Goal: Transaction & Acquisition: Purchase product/service

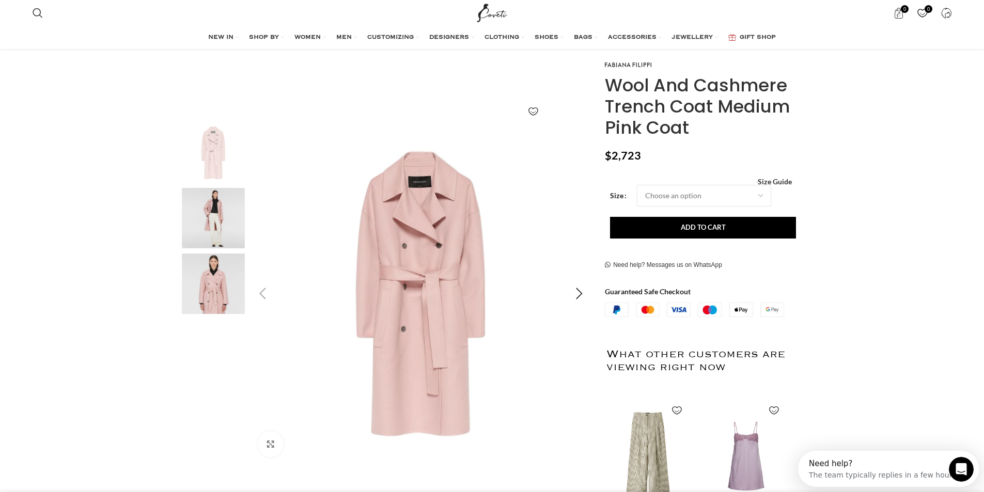
scroll to position [0, 109]
click at [373, 296] on img "1 / 3" at bounding box center [421, 294] width 343 height 343
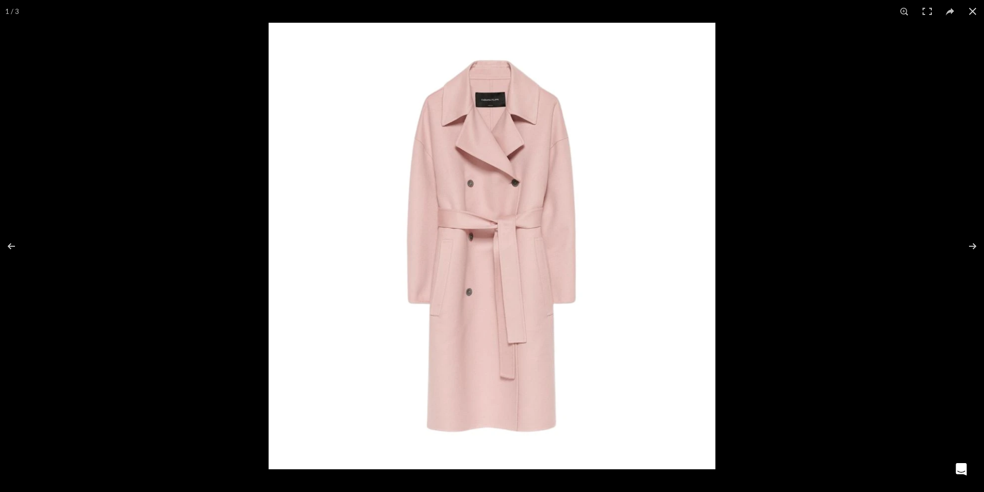
click at [556, 261] on img at bounding box center [492, 246] width 447 height 447
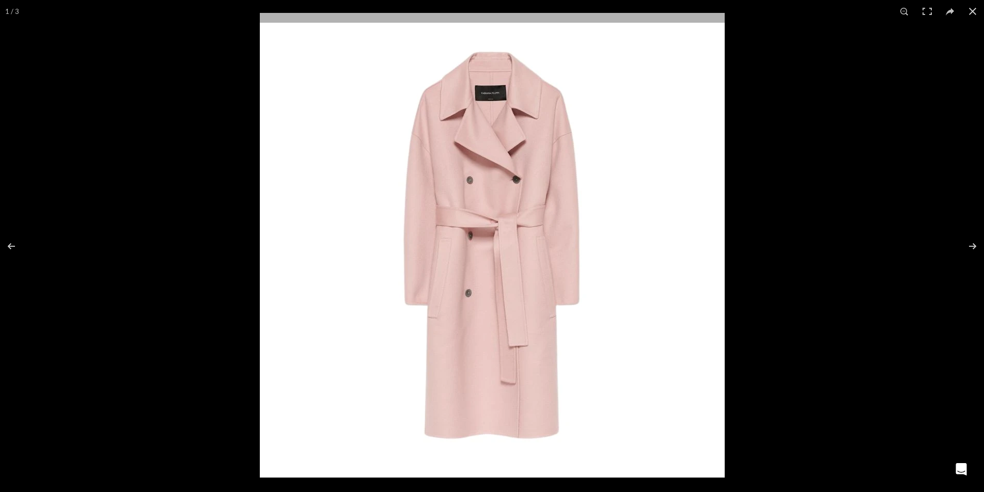
click at [488, 301] on img at bounding box center [492, 245] width 465 height 465
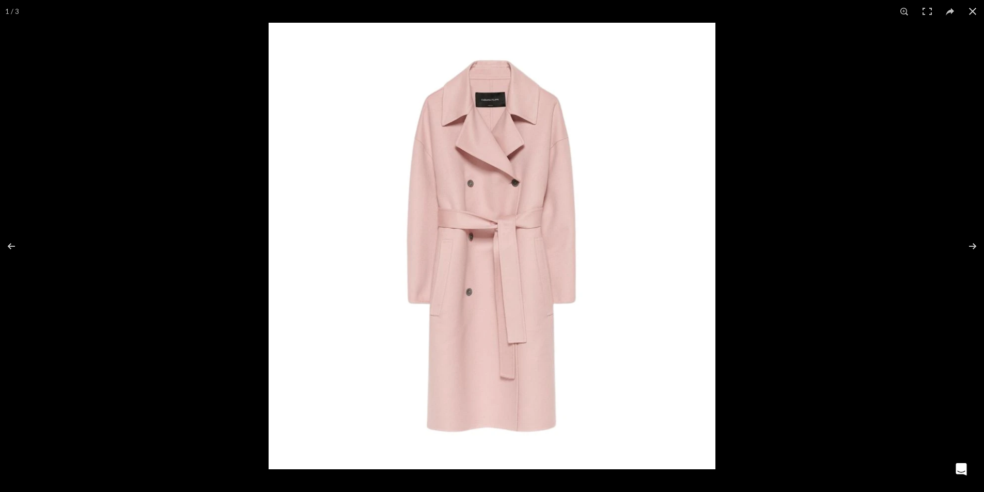
click at [562, 275] on img at bounding box center [492, 246] width 447 height 447
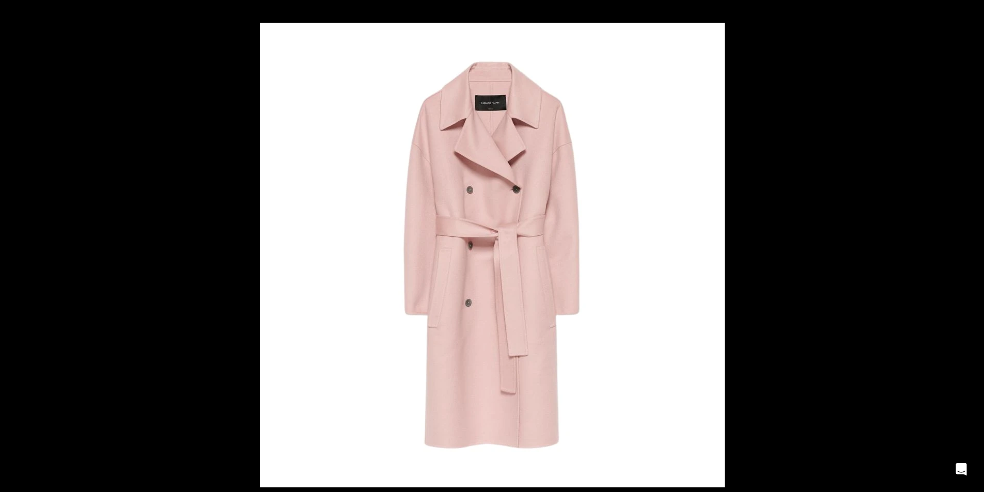
scroll to position [0, 544]
click at [491, 362] on img at bounding box center [492, 255] width 465 height 465
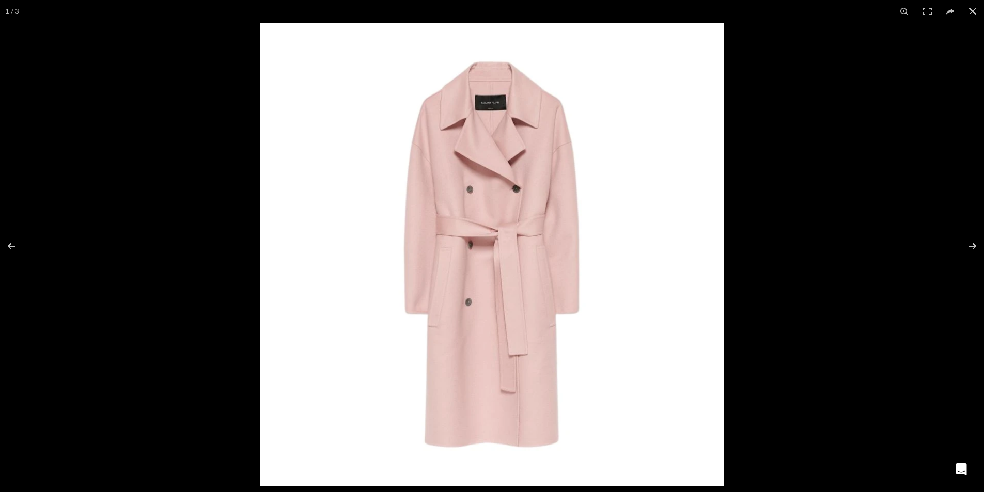
click at [491, 362] on img at bounding box center [491, 254] width 463 height 463
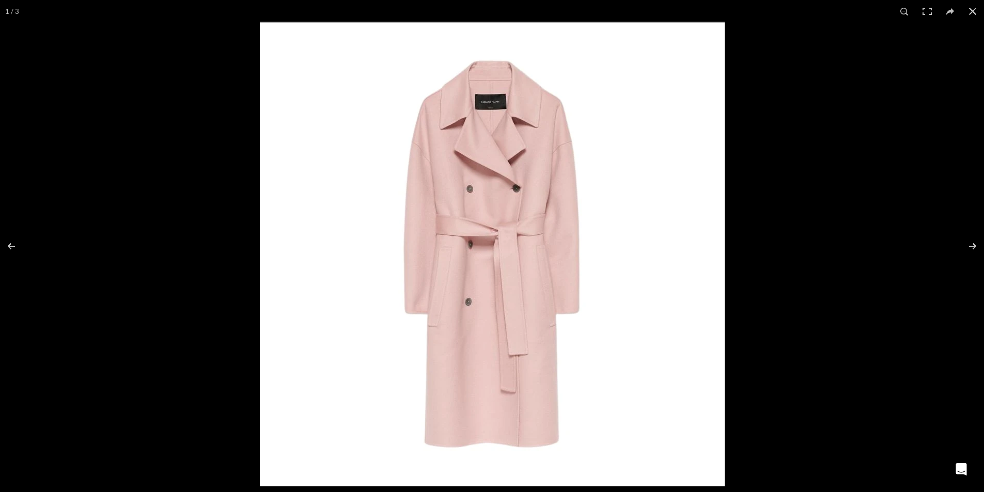
click at [443, 286] on img at bounding box center [492, 254] width 465 height 465
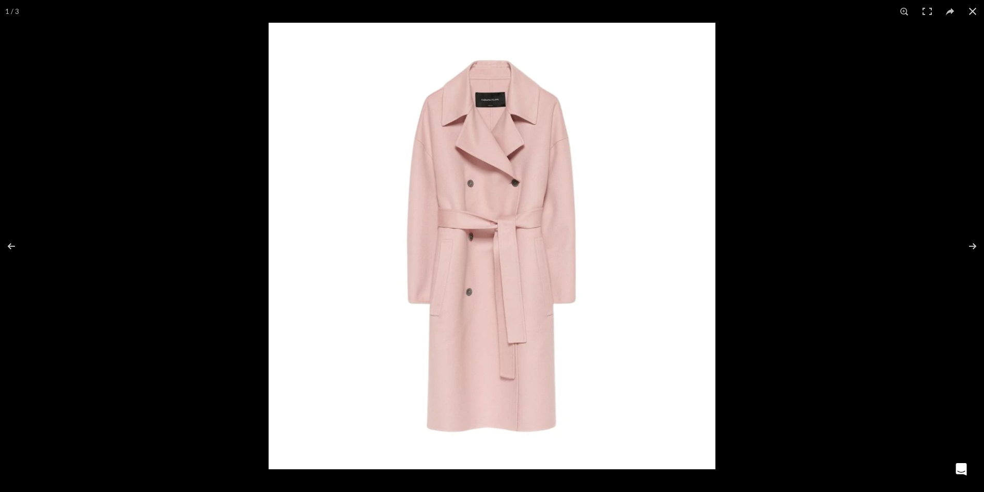
click at [443, 286] on img at bounding box center [492, 246] width 447 height 447
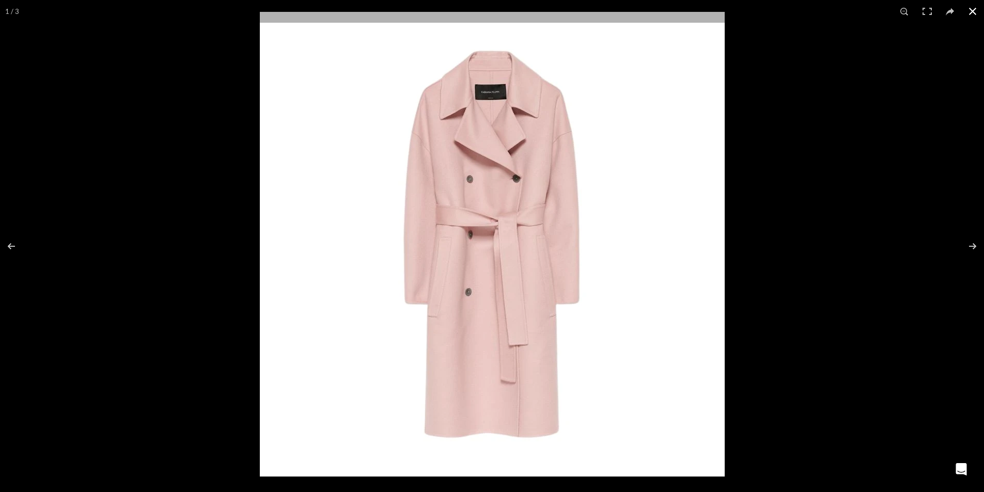
scroll to position [0, 652]
click at [974, 8] on button at bounding box center [972, 11] width 23 height 23
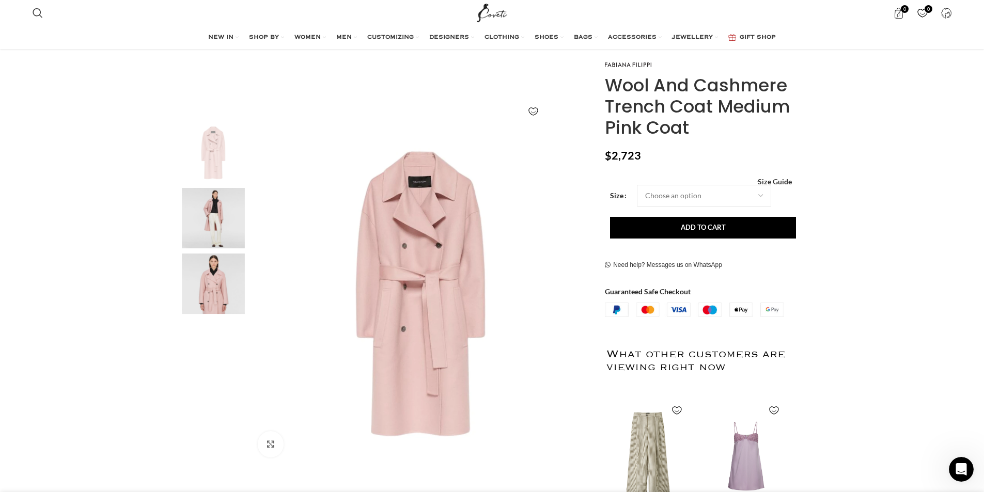
click at [202, 215] on img "2 / 3" at bounding box center [213, 218] width 63 height 60
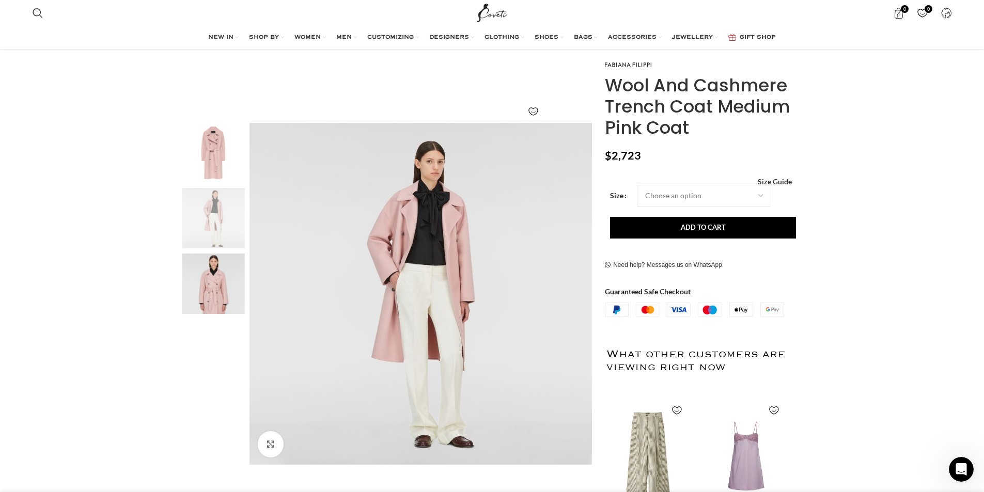
click at [202, 215] on img "2 / 3" at bounding box center [213, 218] width 63 height 60
click at [417, 284] on img "2 / 3" at bounding box center [421, 294] width 343 height 343
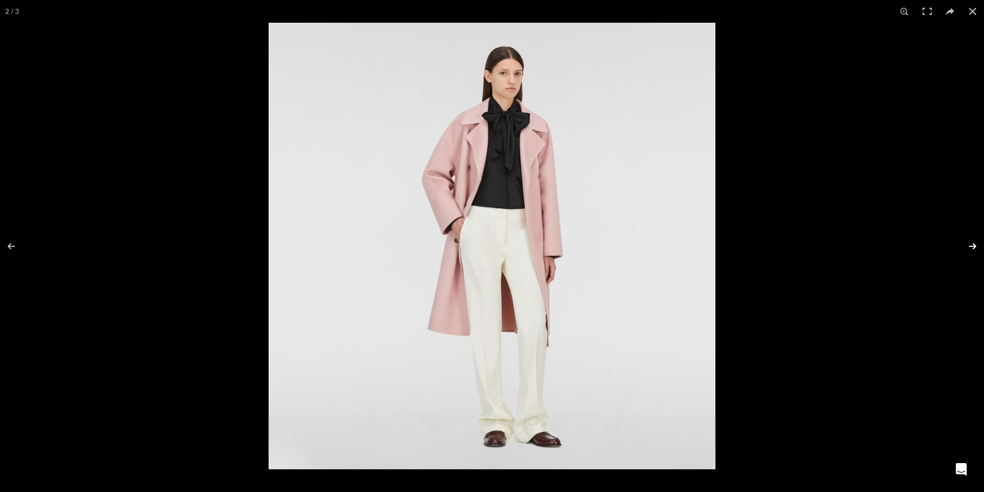
click at [970, 244] on button at bounding box center [966, 247] width 36 height 52
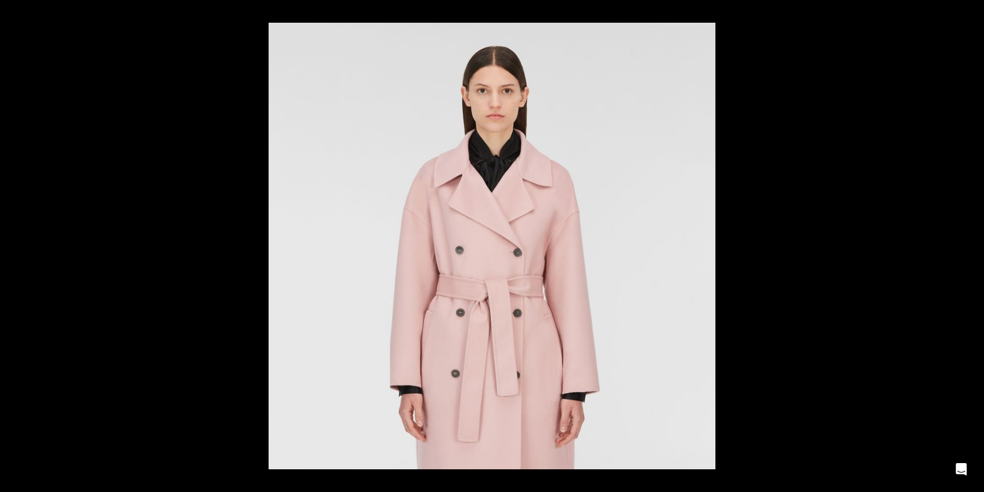
scroll to position [0, 761]
click at [970, 244] on button at bounding box center [966, 247] width 36 height 52
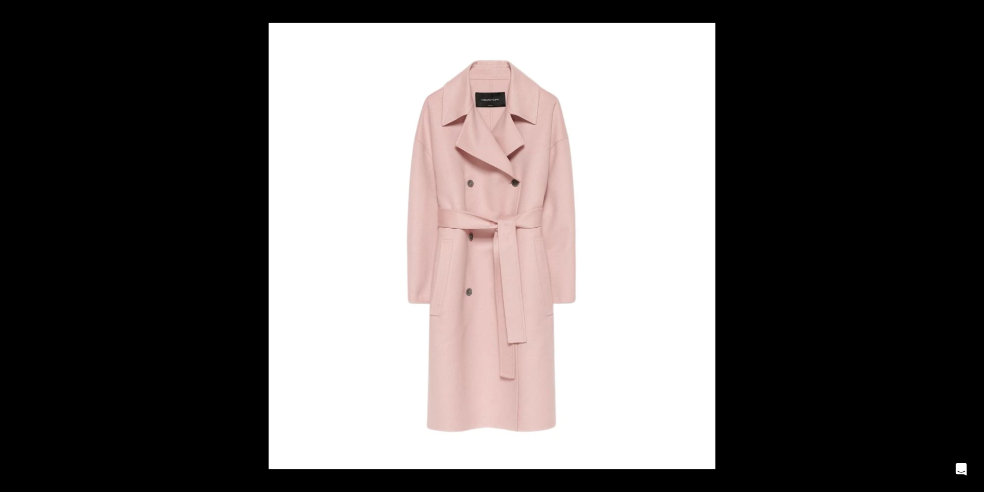
click at [970, 244] on button at bounding box center [966, 247] width 36 height 52
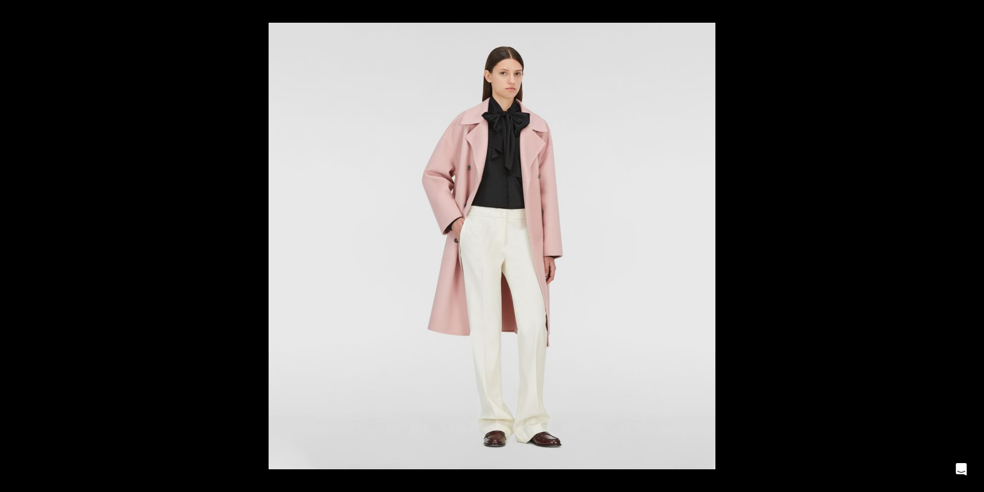
click at [970, 244] on button at bounding box center [966, 247] width 36 height 52
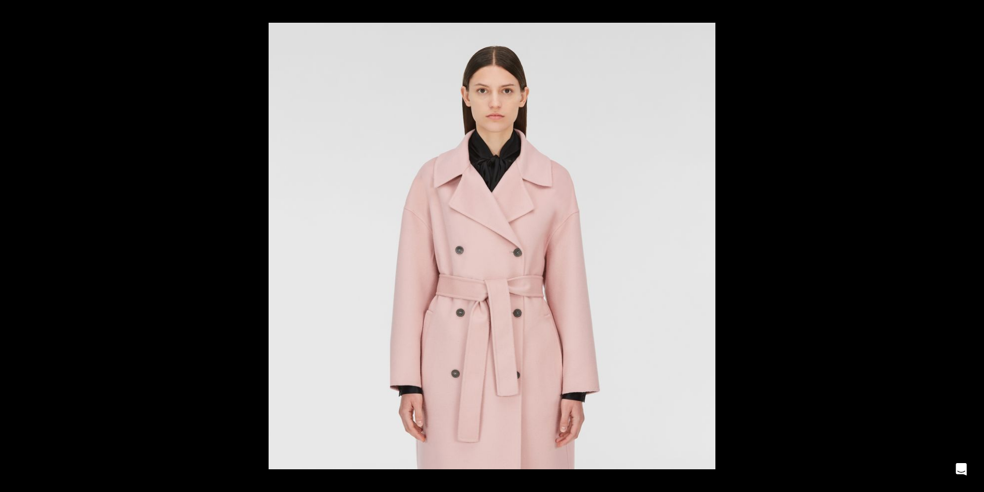
click at [970, 244] on button at bounding box center [966, 247] width 36 height 52
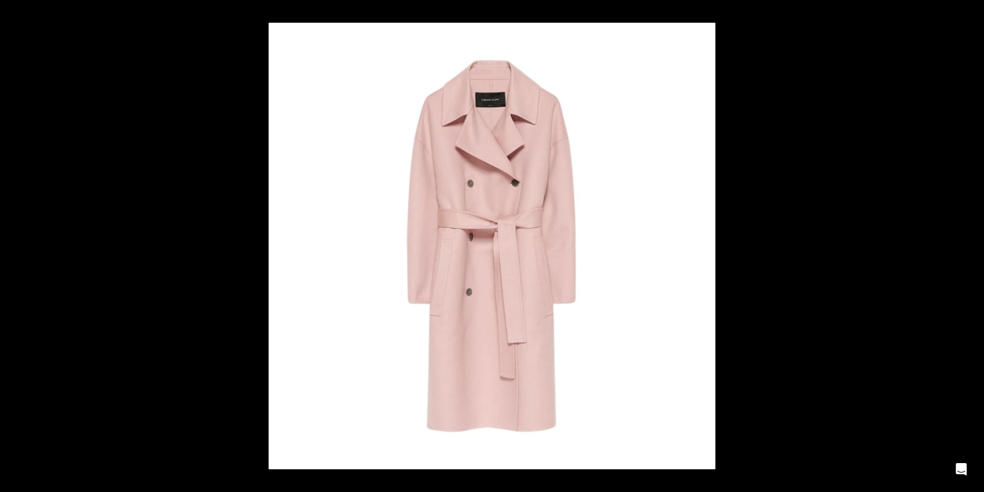
scroll to position [0, 870]
click at [972, 13] on button at bounding box center [972, 11] width 23 height 23
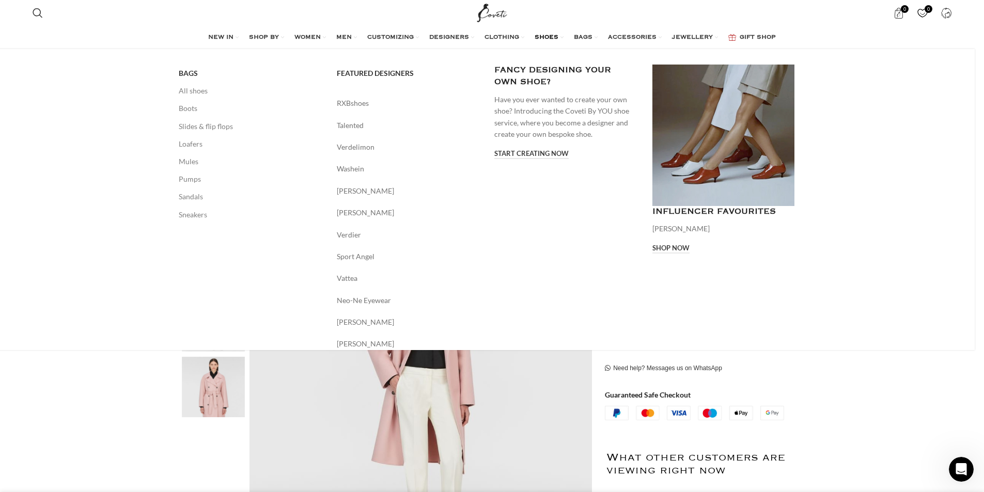
scroll to position [0, 1196]
click at [196, 109] on link "Boots" at bounding box center [250, 109] width 143 height 18
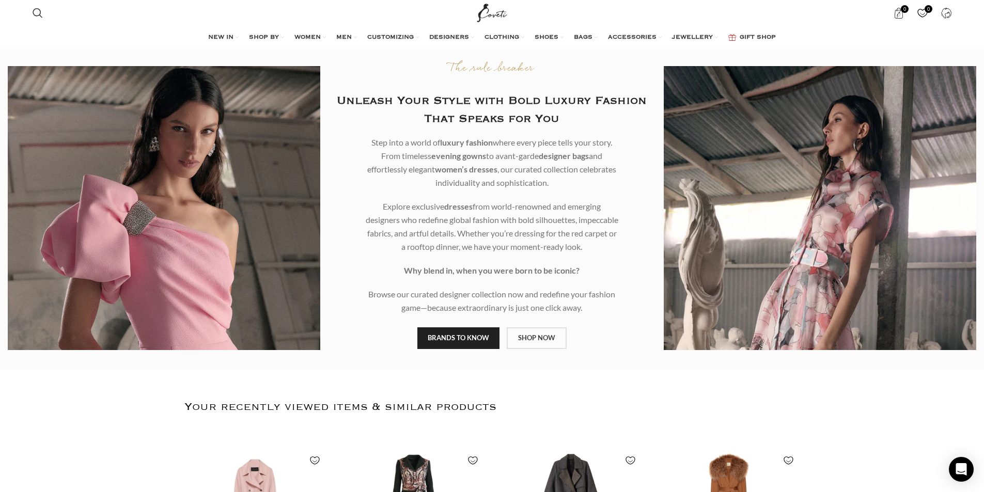
click at [528, 341] on link "SHOP NOW" at bounding box center [537, 339] width 60 height 22
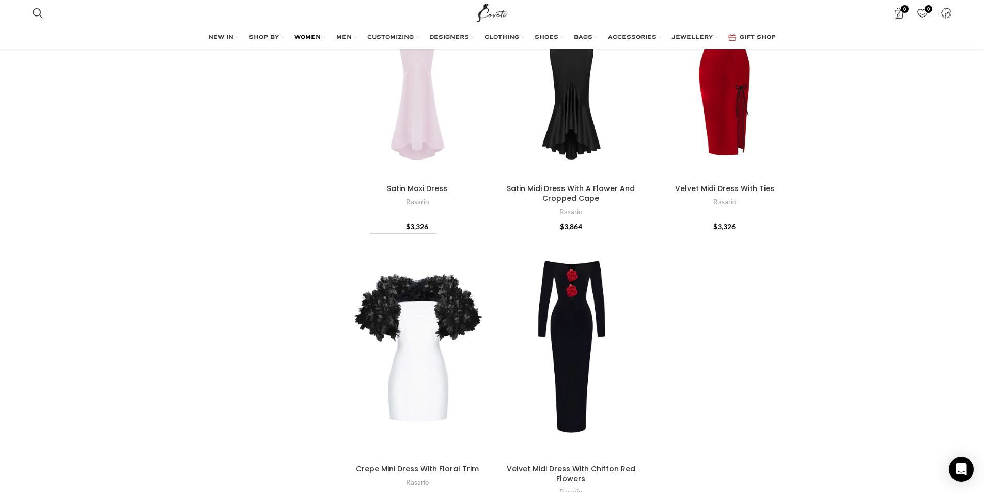
scroll to position [4494, 0]
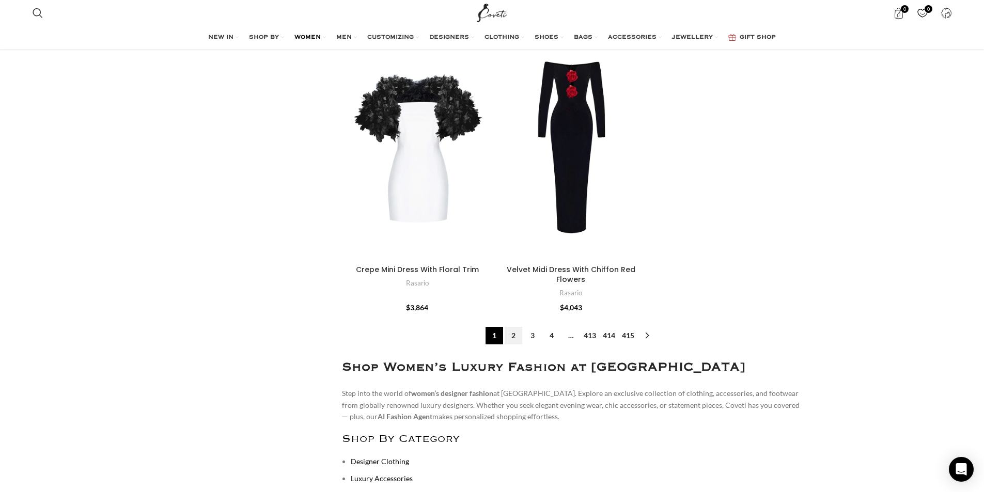
click at [515, 327] on link "2" at bounding box center [514, 336] width 18 height 18
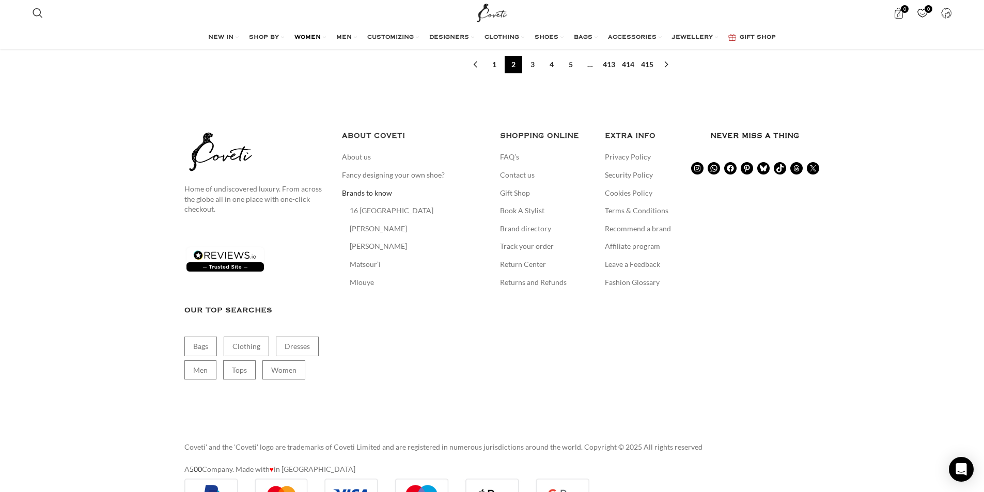
click at [376, 188] on link "Brands to know" at bounding box center [367, 193] width 51 height 10
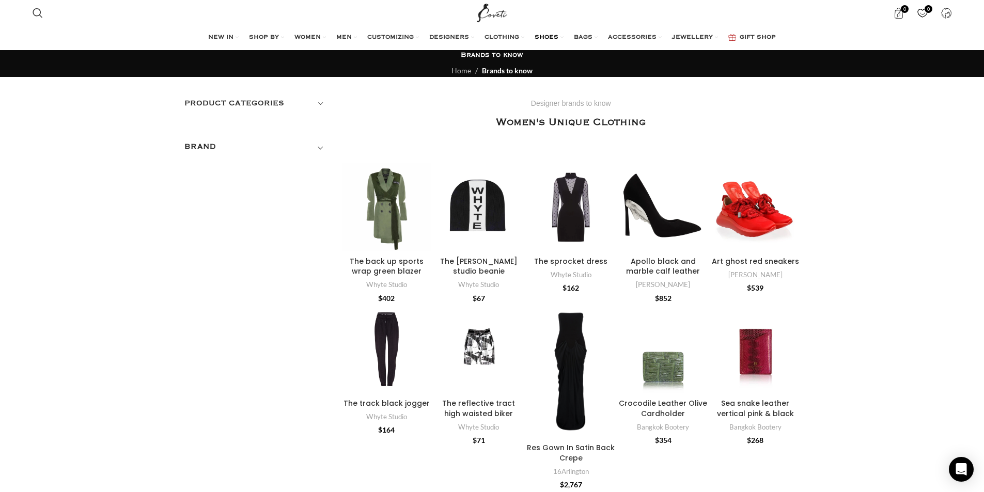
click at [549, 34] on span "SHOES" at bounding box center [547, 38] width 24 height 8
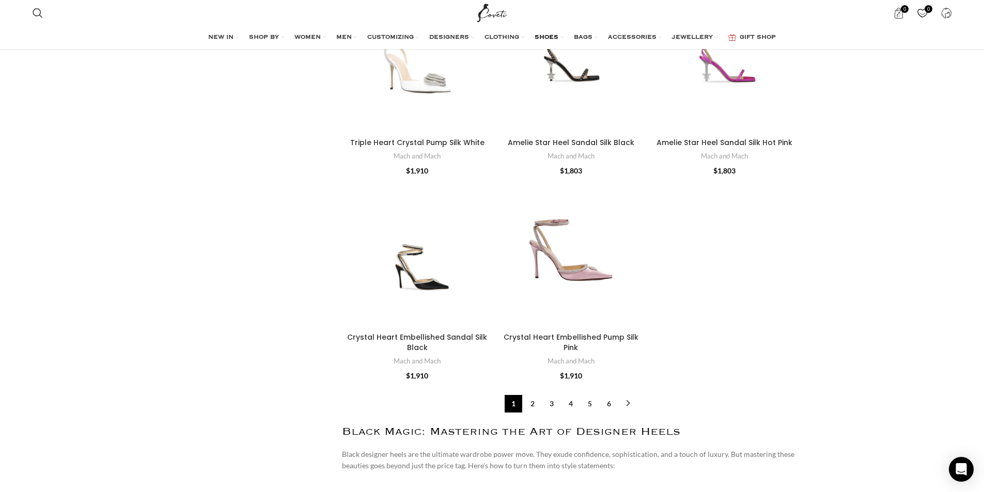
scroll to position [3771, 0]
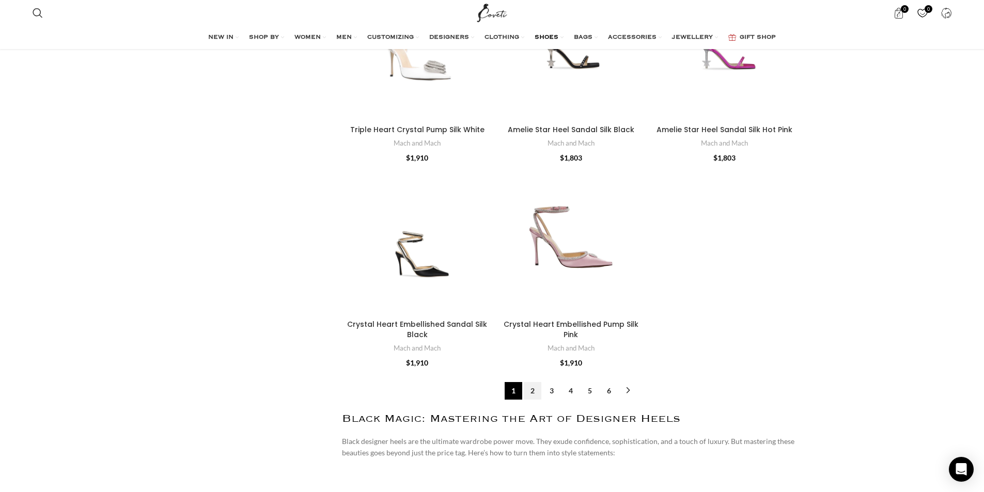
click at [529, 382] on link "2" at bounding box center [533, 391] width 18 height 18
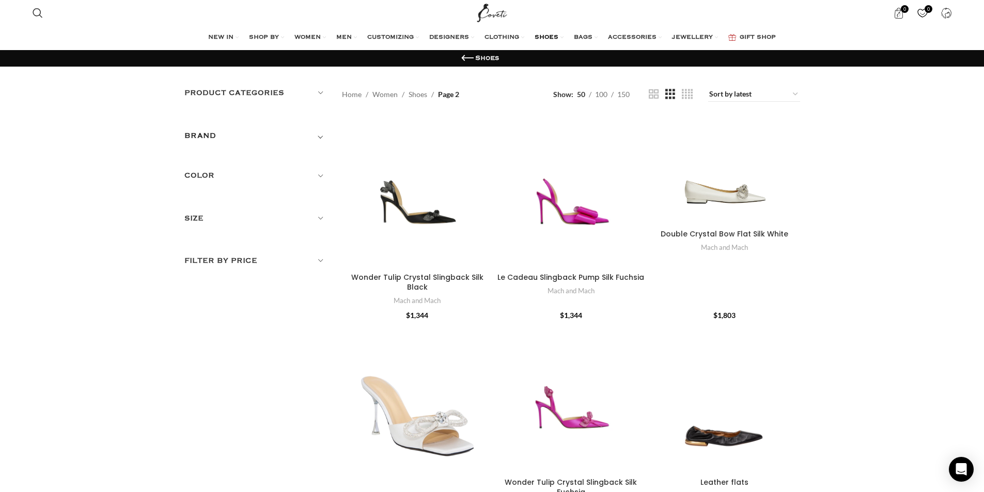
click at [323, 91] on h5 "Product categories" at bounding box center [255, 92] width 143 height 11
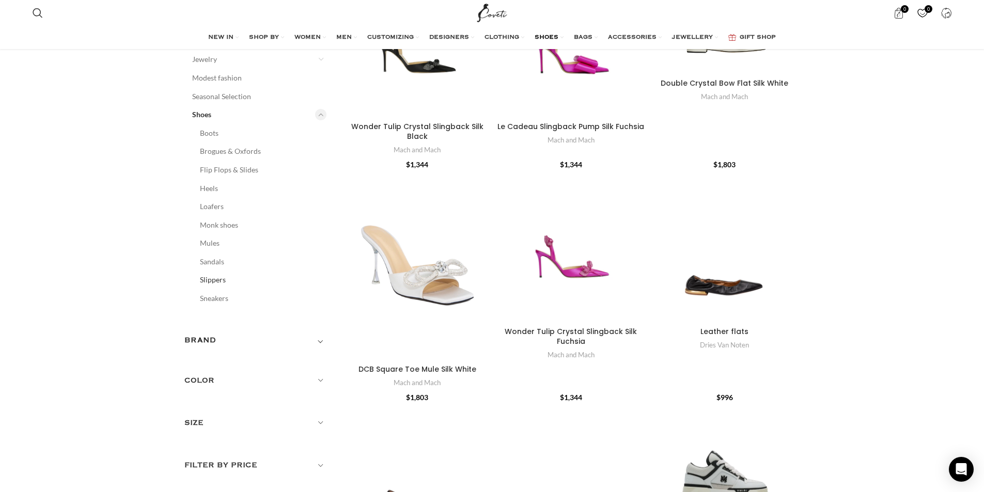
scroll to position [155, 0]
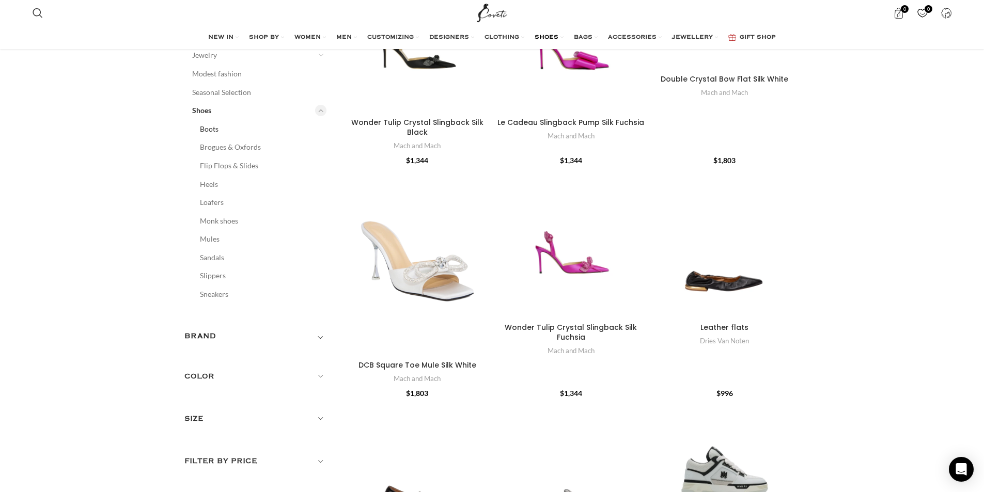
click at [200, 129] on link "Boots" at bounding box center [257, 129] width 114 height 19
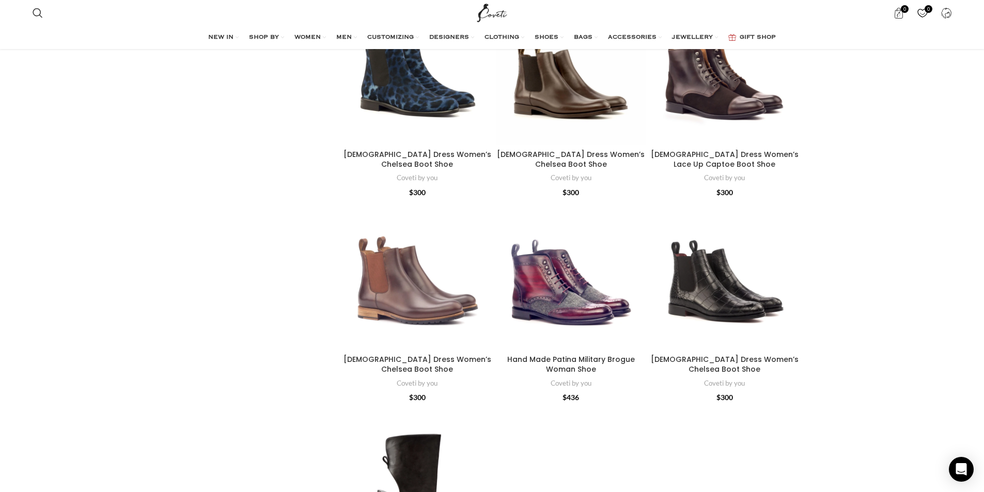
scroll to position [1756, 0]
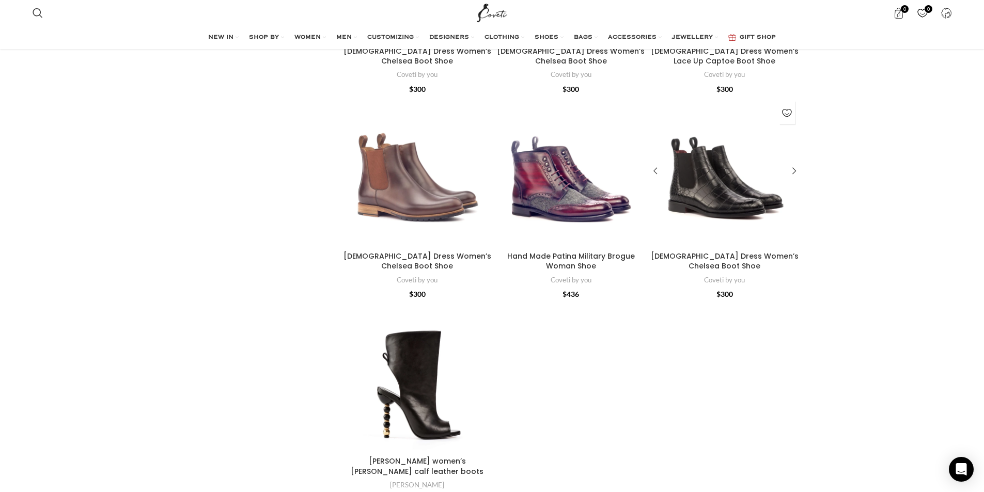
click at [733, 196] on div "Ladies Dress Women’s Chelsea Boot Shoe" at bounding box center [744, 171] width 38 height 151
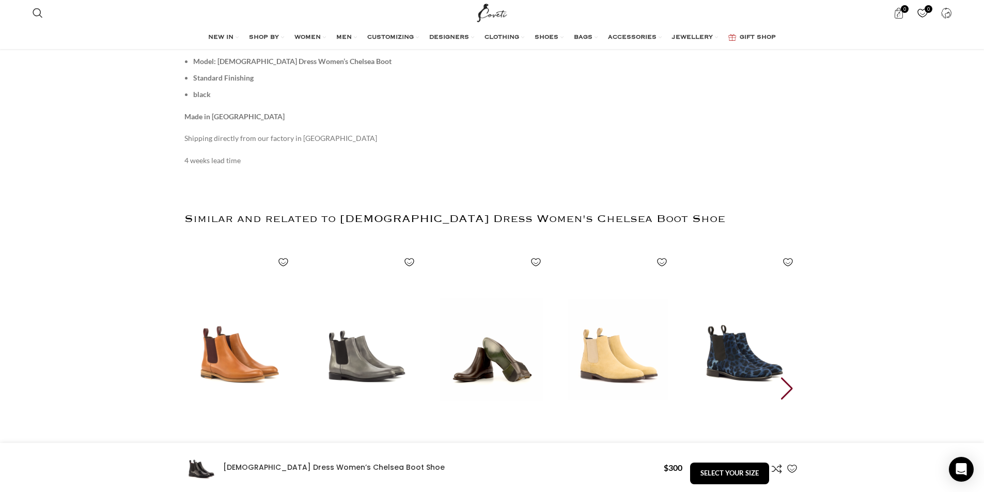
scroll to position [0, 217]
click at [486, 372] on img "3 / 30" at bounding box center [492, 349] width 114 height 213
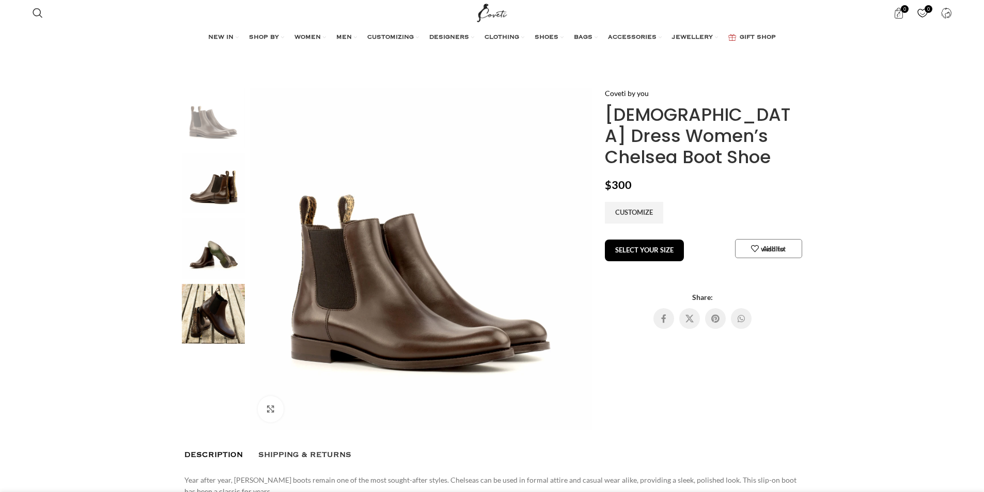
click at [191, 318] on img at bounding box center [213, 314] width 63 height 60
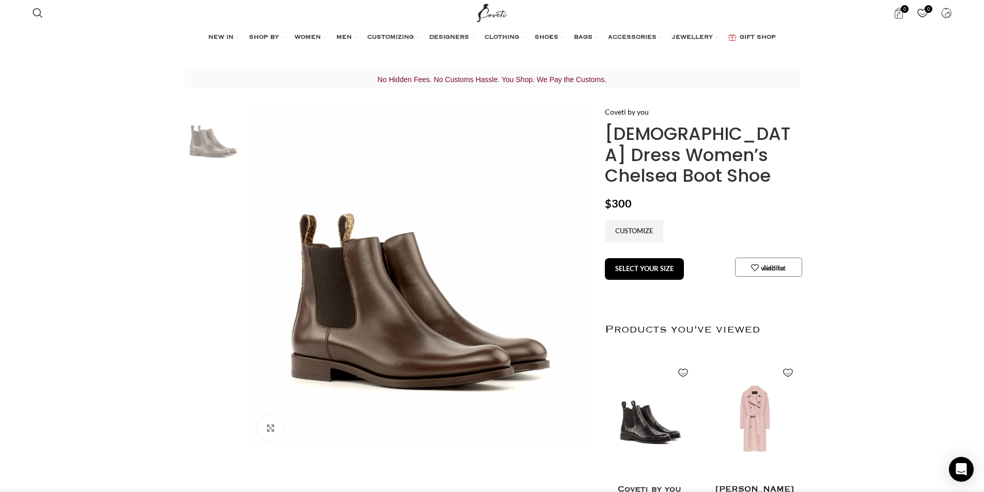
click at [231, 325] on img "4 / 4" at bounding box center [213, 333] width 63 height 60
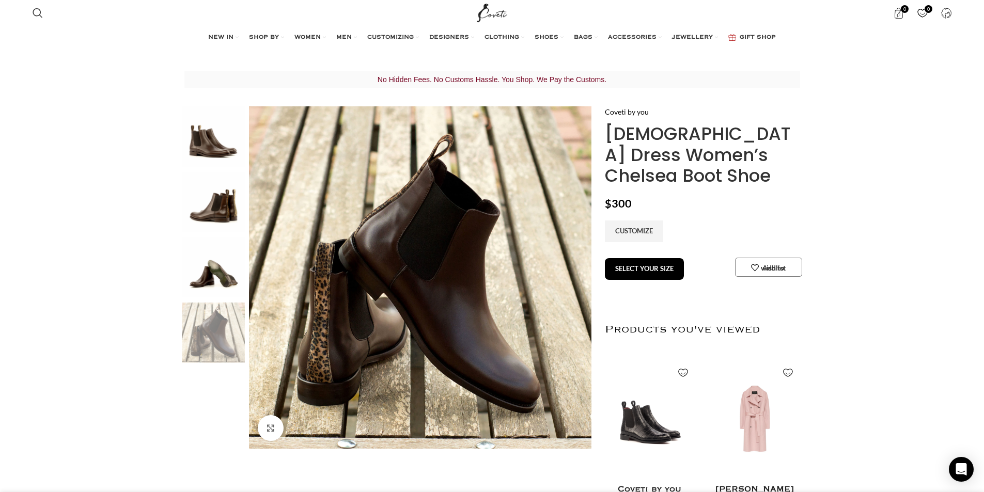
click at [231, 325] on img "4 / 4" at bounding box center [213, 333] width 63 height 60
click at [214, 276] on img "3 / 4" at bounding box center [213, 268] width 63 height 60
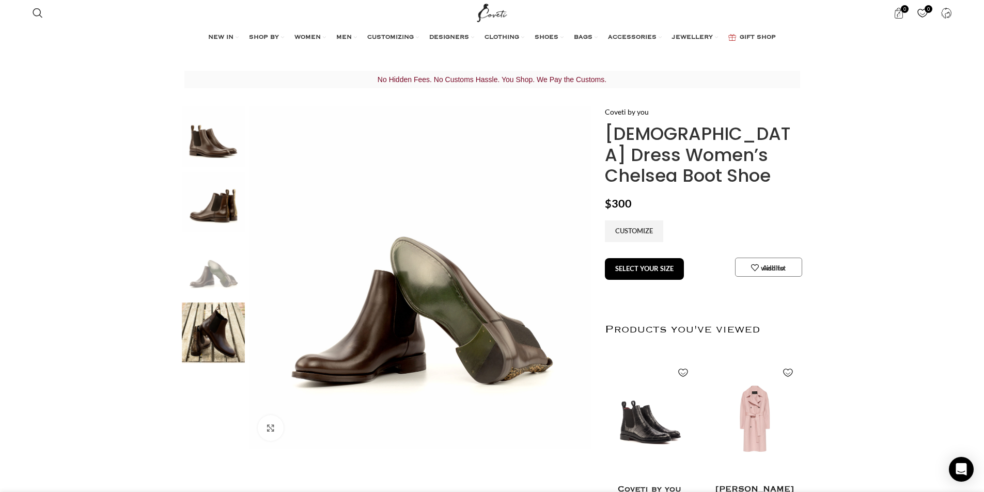
scroll to position [0, 109]
click at [211, 210] on img "2 / 4" at bounding box center [213, 202] width 63 height 60
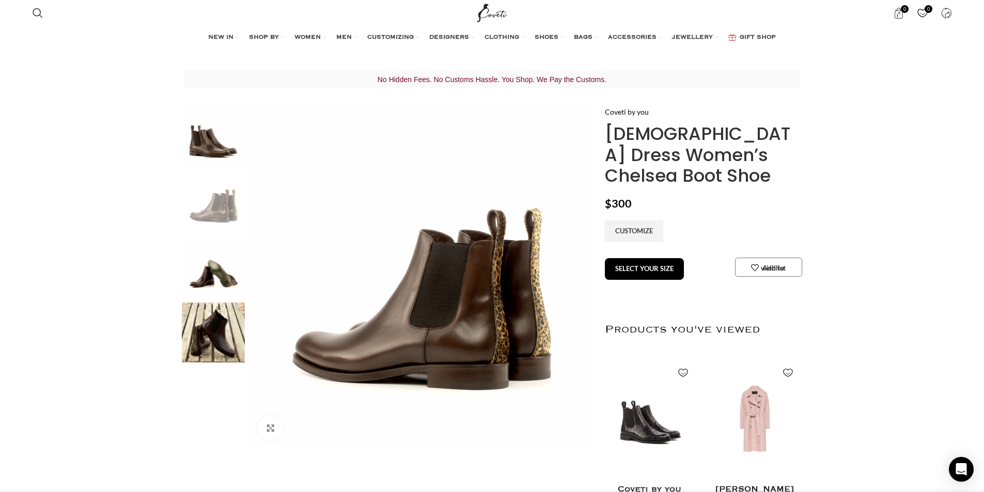
click at [198, 155] on img "1 / 4" at bounding box center [213, 136] width 63 height 60
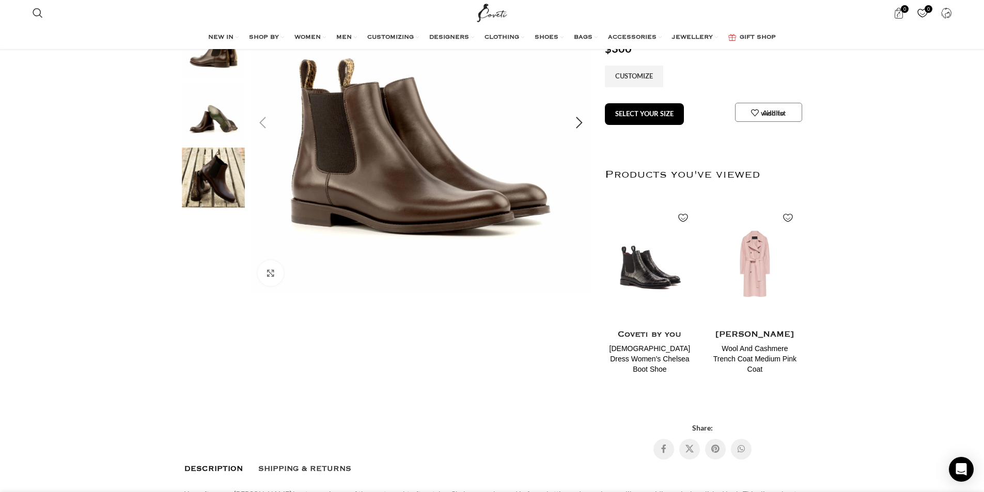
scroll to position [0, 326]
click at [219, 186] on img "4 / 4" at bounding box center [213, 178] width 63 height 60
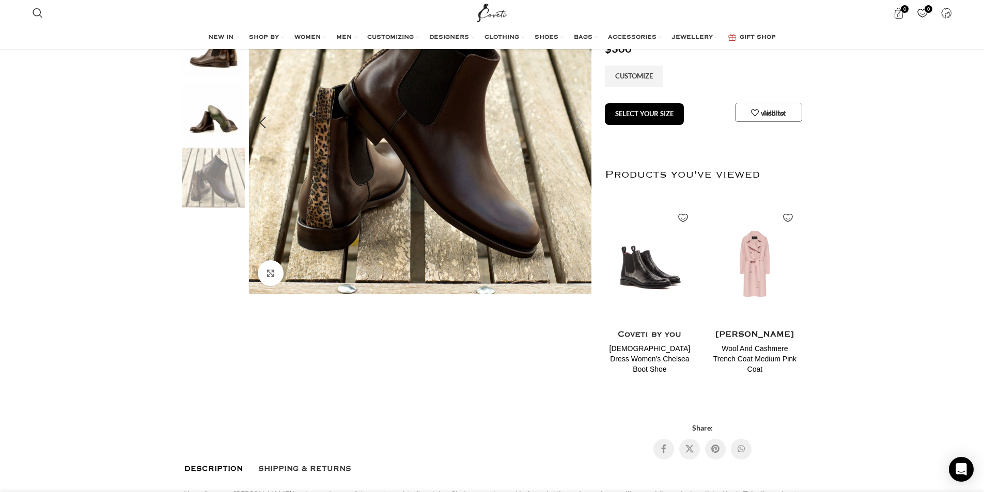
click at [444, 186] on img "4 / 4" at bounding box center [420, 122] width 343 height 343
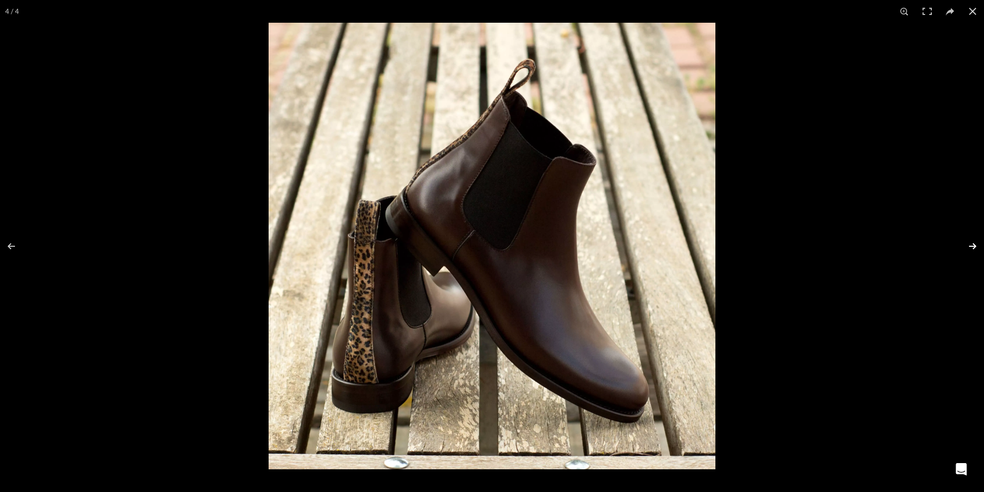
click at [968, 244] on button at bounding box center [966, 247] width 36 height 52
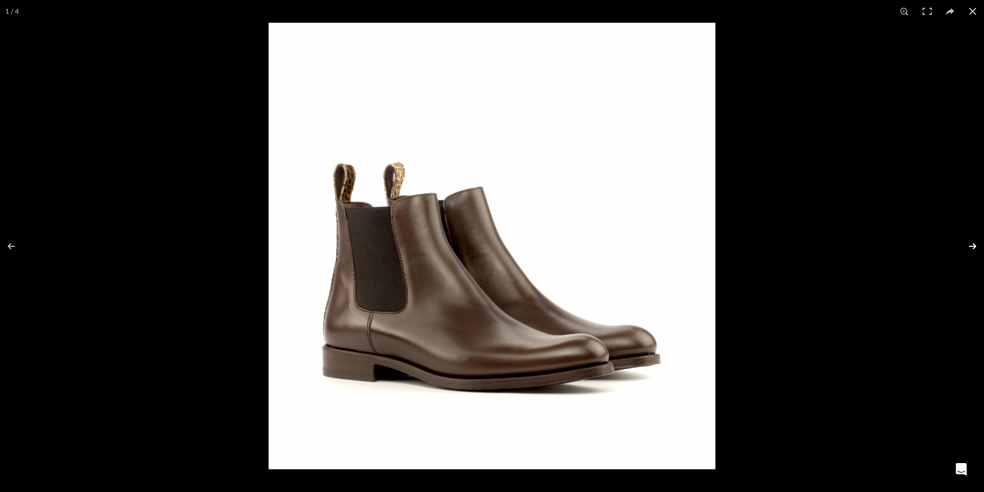
scroll to position [0, 435]
click at [968, 244] on button at bounding box center [966, 247] width 36 height 52
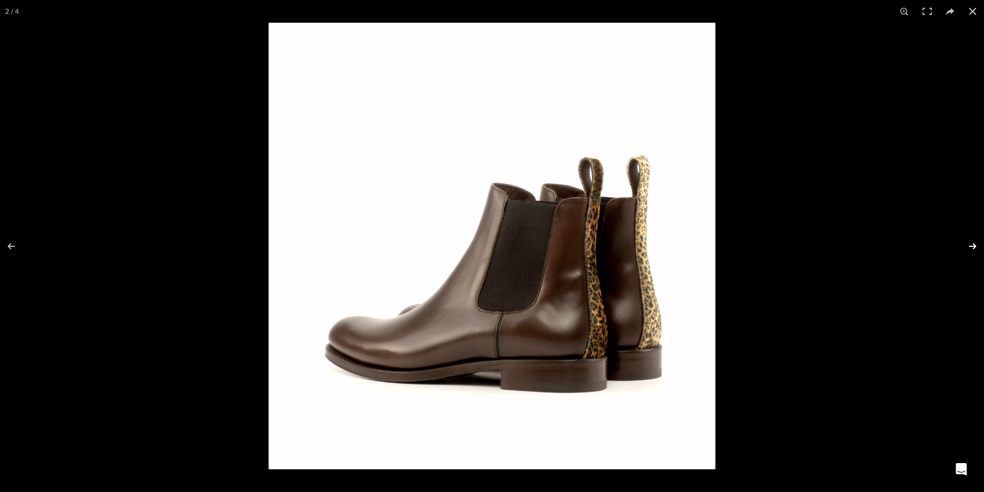
click at [968, 244] on button at bounding box center [966, 247] width 36 height 52
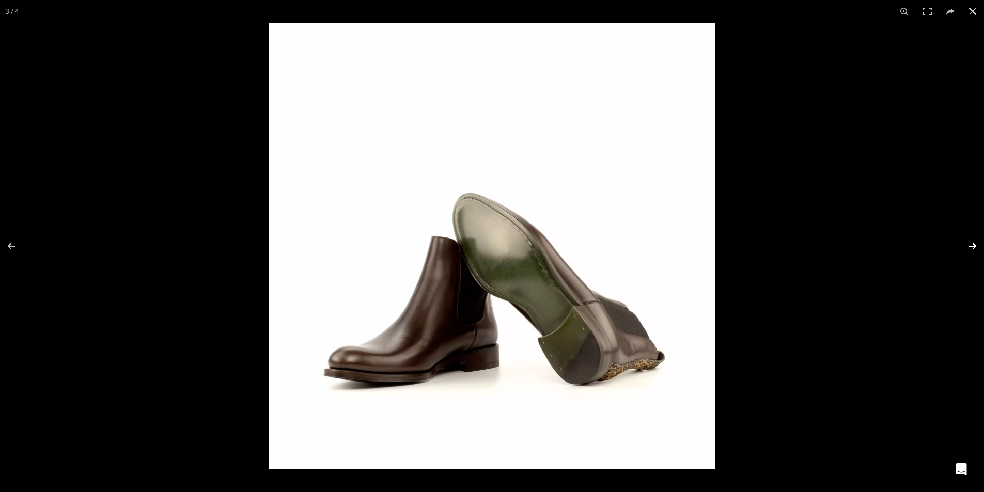
click at [968, 244] on button at bounding box center [966, 247] width 36 height 52
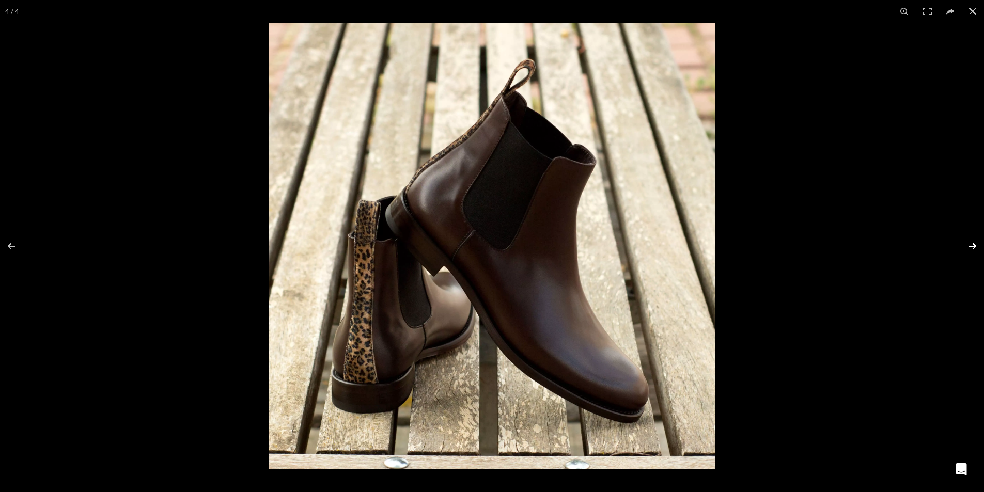
click at [968, 244] on button at bounding box center [966, 247] width 36 height 52
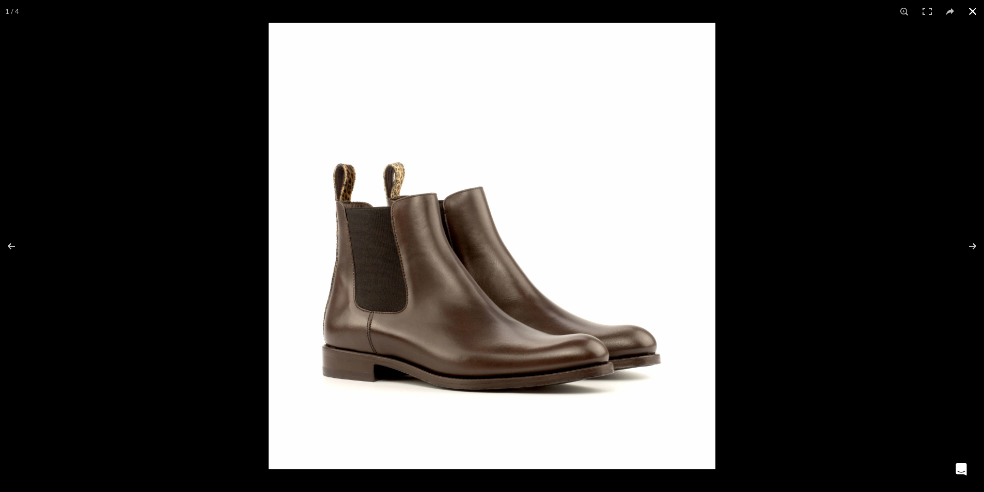
click at [977, 11] on button at bounding box center [972, 11] width 23 height 23
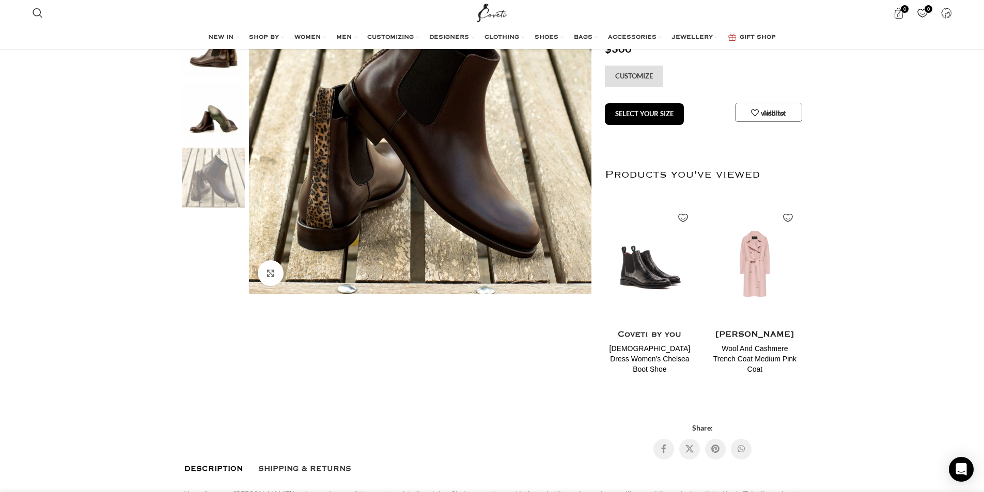
click at [634, 71] on link "CUSTOMIZE" at bounding box center [634, 77] width 58 height 22
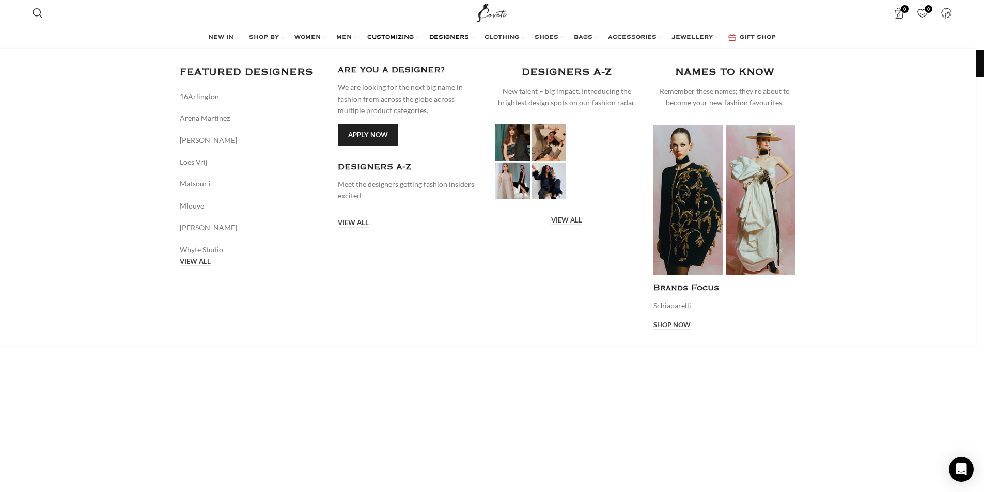
click at [440, 34] on span "DESIGNERS" at bounding box center [449, 38] width 40 height 8
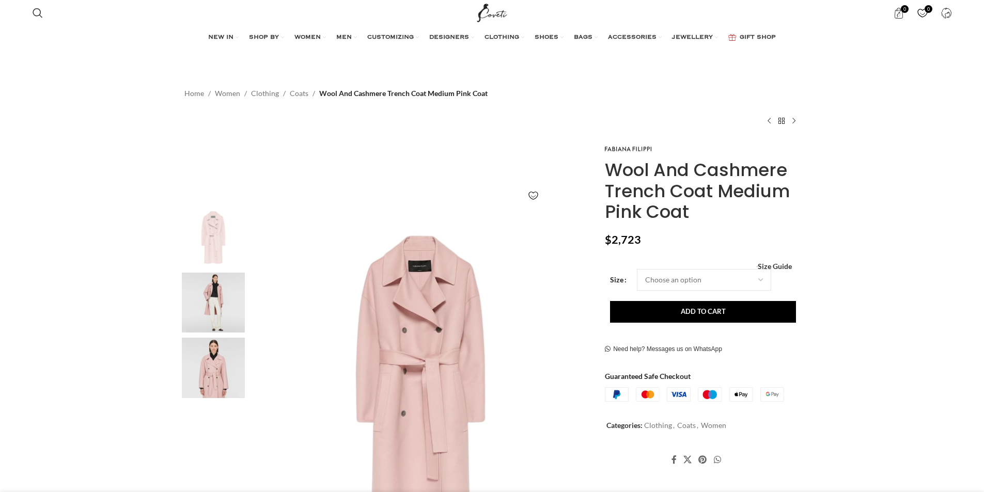
click at [471, 352] on img at bounding box center [421, 378] width 343 height 343
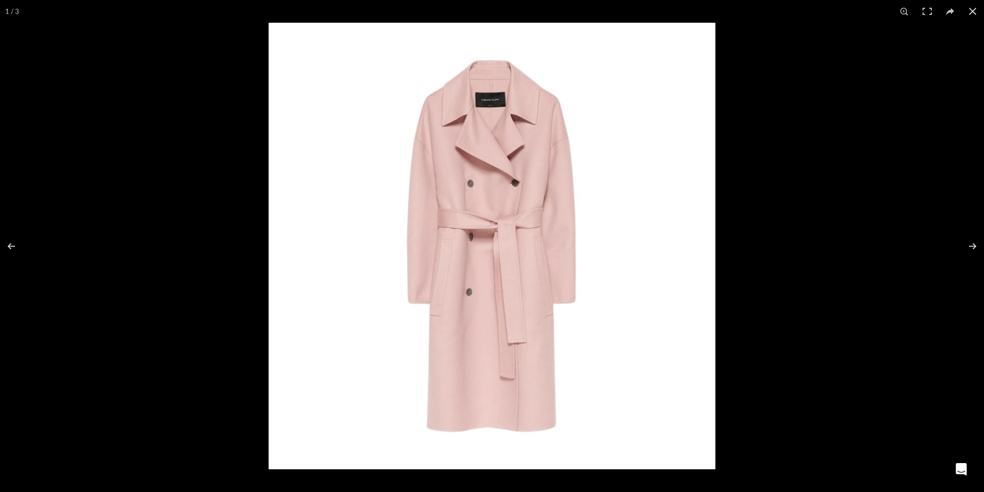
click at [471, 352] on img at bounding box center [492, 246] width 447 height 447
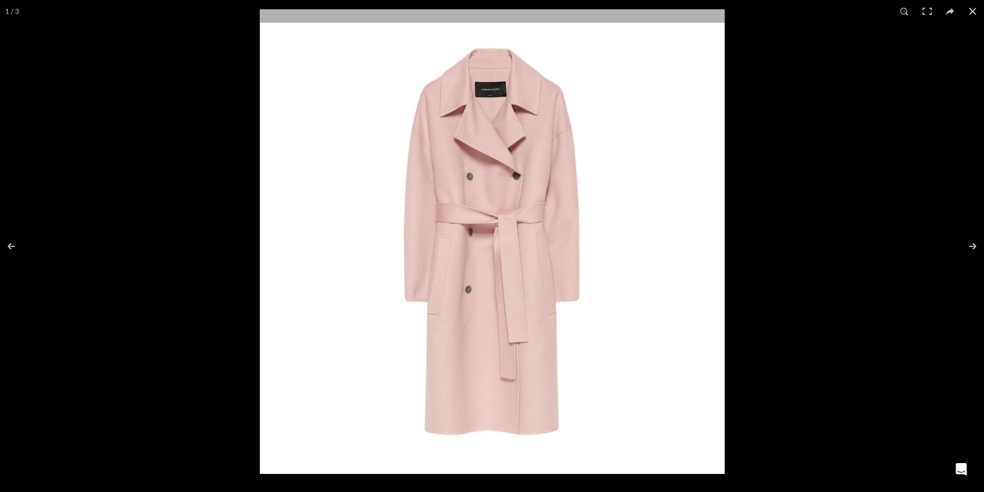
click at [471, 352] on img at bounding box center [492, 241] width 465 height 465
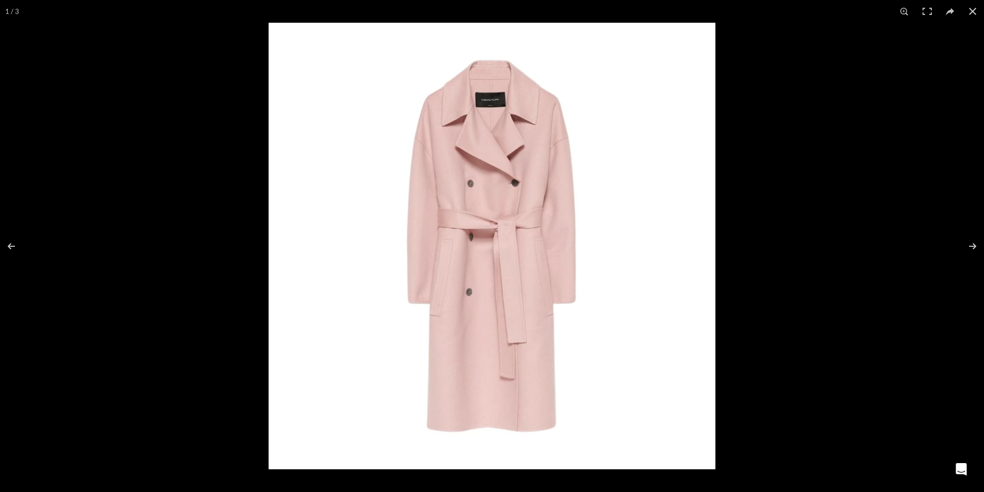
click at [471, 352] on img at bounding box center [492, 246] width 447 height 447
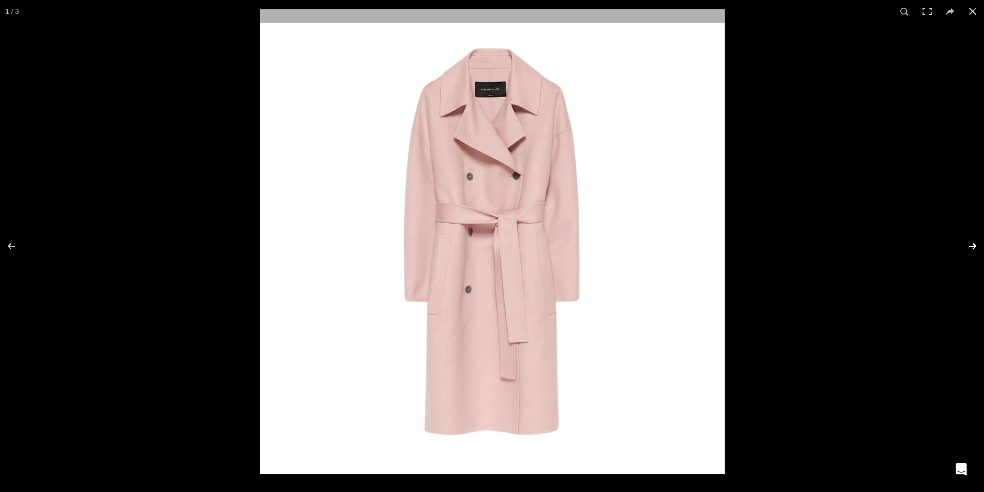
click at [973, 242] on button at bounding box center [966, 247] width 36 height 52
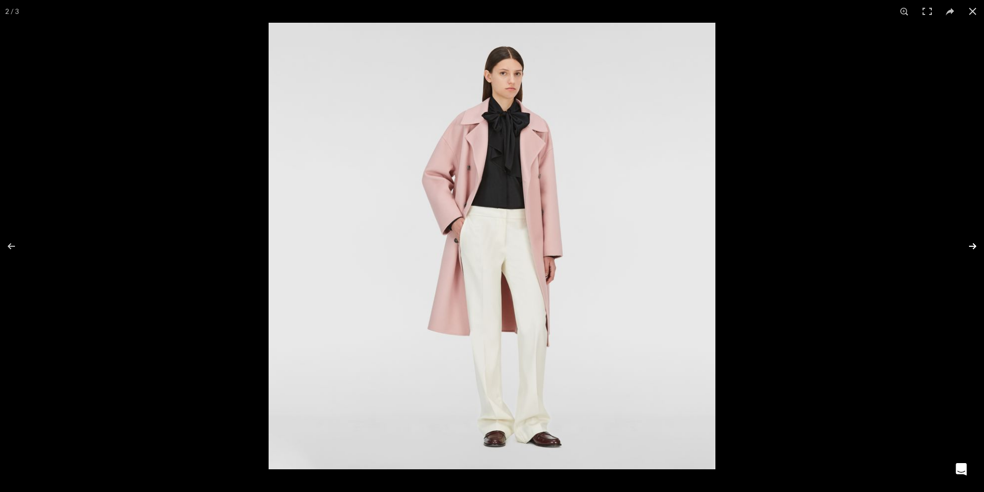
scroll to position [0, 109]
click at [973, 9] on button at bounding box center [972, 11] width 23 height 23
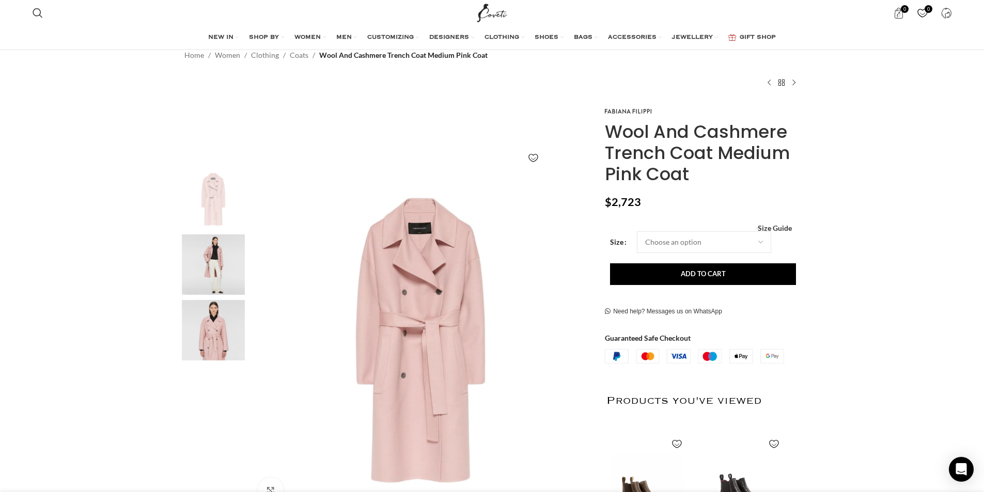
scroll to position [52, 0]
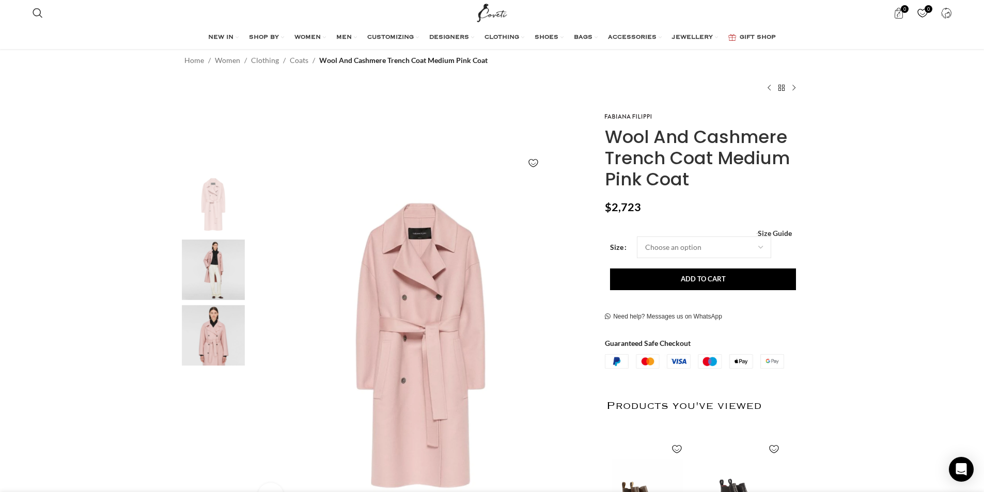
click at [236, 324] on img "3 / 3" at bounding box center [213, 335] width 63 height 60
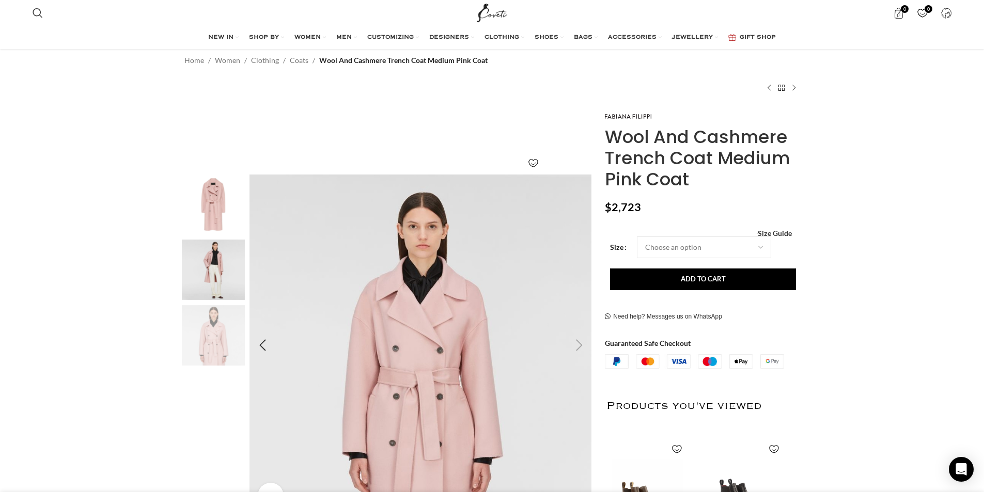
click at [413, 340] on img "3 / 3" at bounding box center [421, 346] width 343 height 343
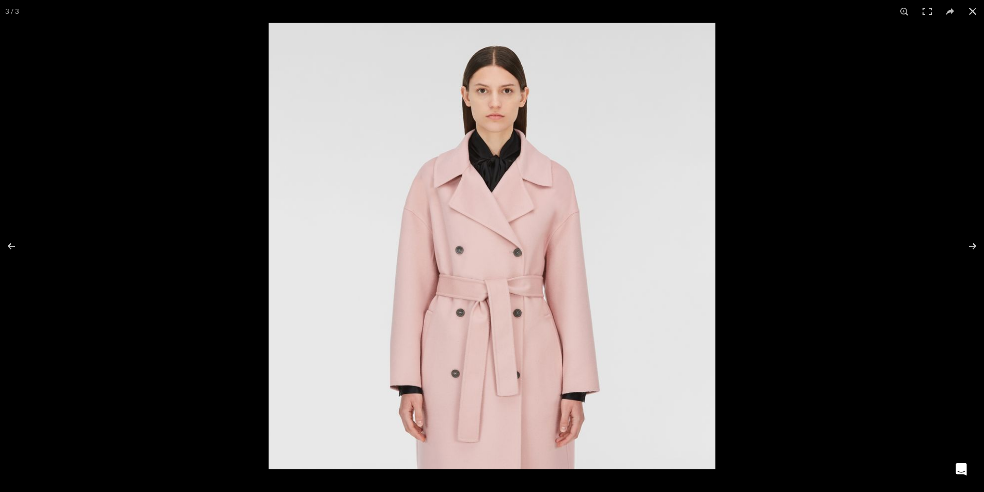
click at [479, 331] on img at bounding box center [492, 246] width 447 height 447
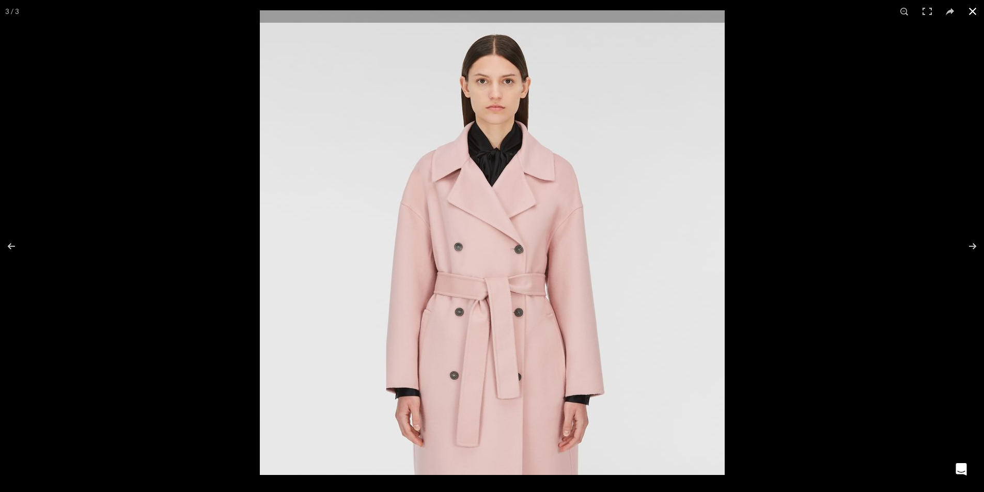
scroll to position [0, 870]
click at [974, 6] on button at bounding box center [972, 11] width 23 height 23
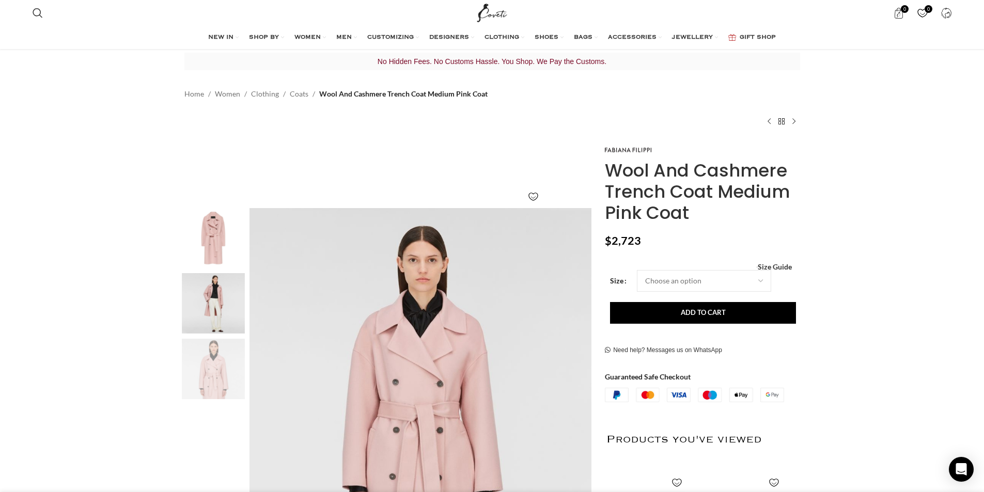
scroll to position [0, 0]
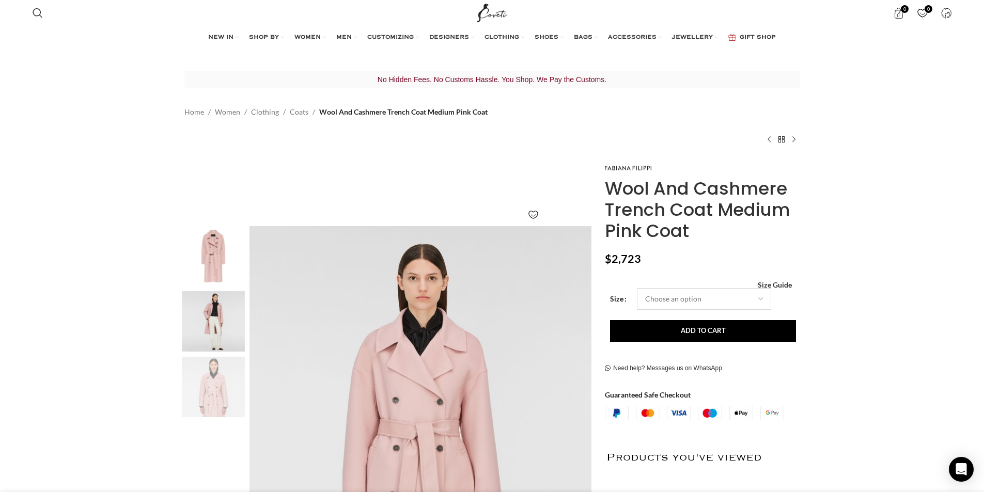
click at [753, 293] on select "Choose an option 4 UK 6 UK 8 [GEOGRAPHIC_DATA] 10 [GEOGRAPHIC_DATA] 12 [GEOGRAP…" at bounding box center [704, 299] width 134 height 22
click at [637, 288] on select "Choose an option 4 UK 6 UK 8 [GEOGRAPHIC_DATA] 10 [GEOGRAPHIC_DATA] 12 [GEOGRAP…" at bounding box center [704, 299] width 134 height 22
select select "10-[GEOGRAPHIC_DATA]"
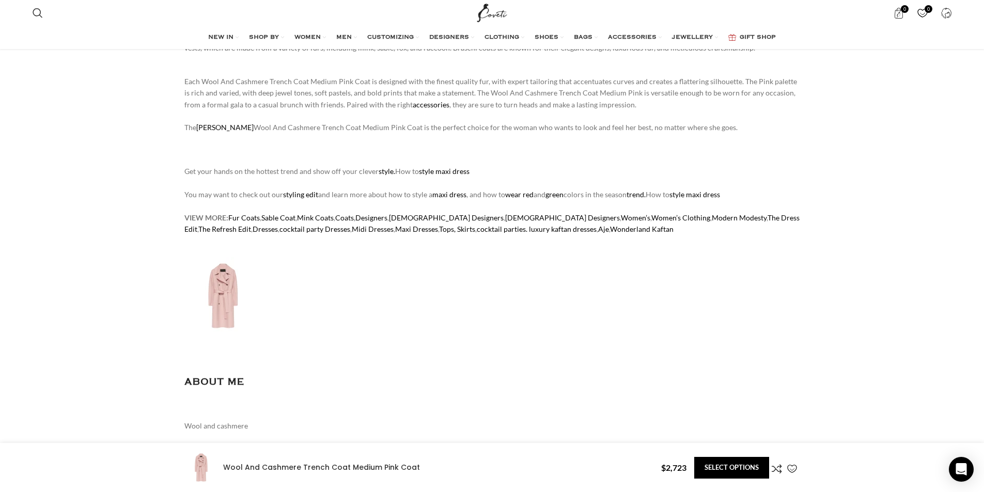
scroll to position [0, 1196]
